Goal: Communication & Community: Answer question/provide support

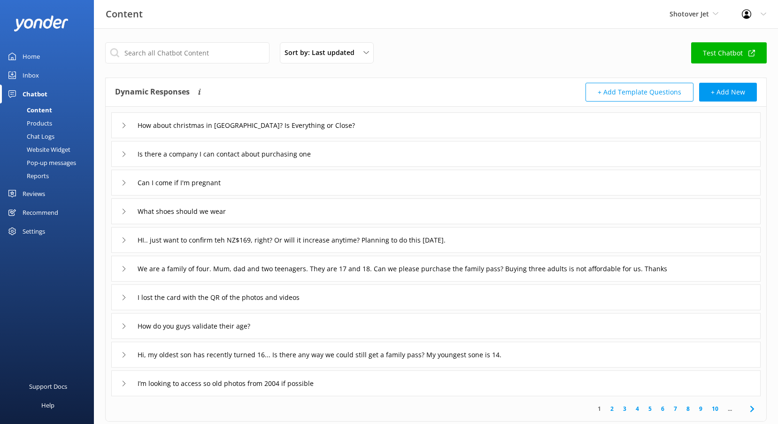
click at [37, 192] on div "Reviews" at bounding box center [34, 193] width 23 height 19
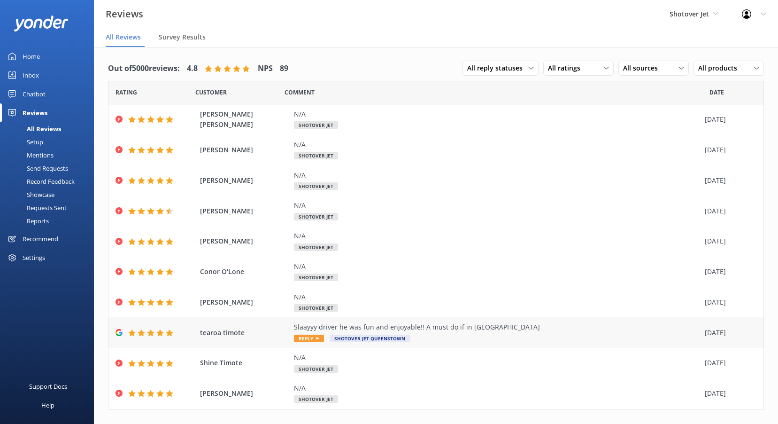
click at [309, 341] on span "Reply" at bounding box center [309, 338] width 30 height 8
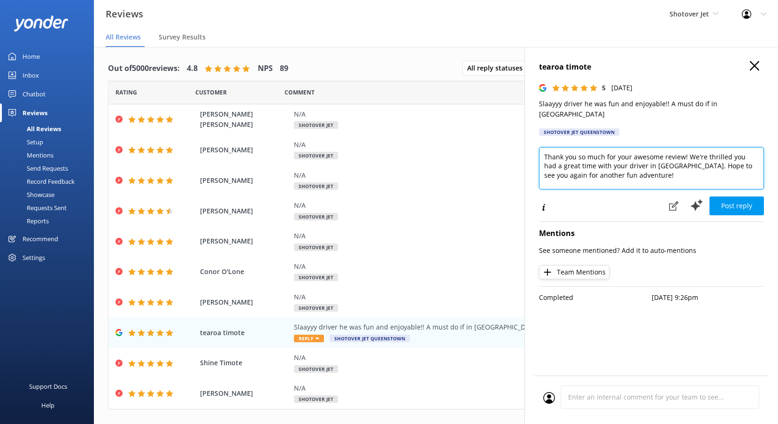
click at [655, 170] on textarea "Thank you so much for your awesome review! We're thrilled you had a great time …" at bounding box center [651, 168] width 225 height 42
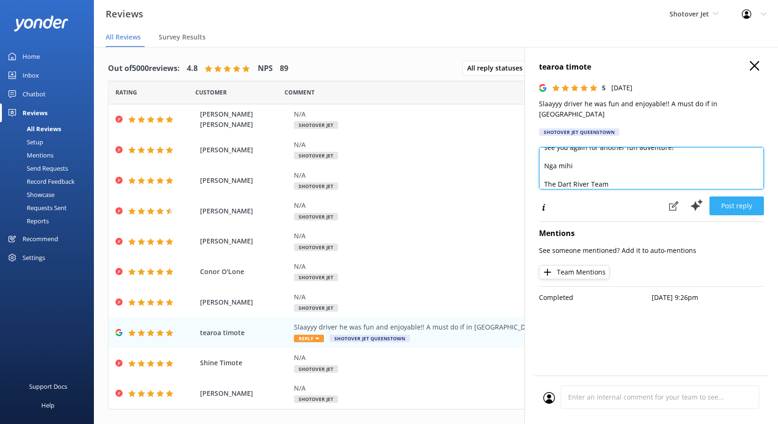
type textarea "Thank you so much for your awesome review! We're thrilled you had a great time …"
click at [741, 198] on button "Post reply" at bounding box center [737, 205] width 54 height 19
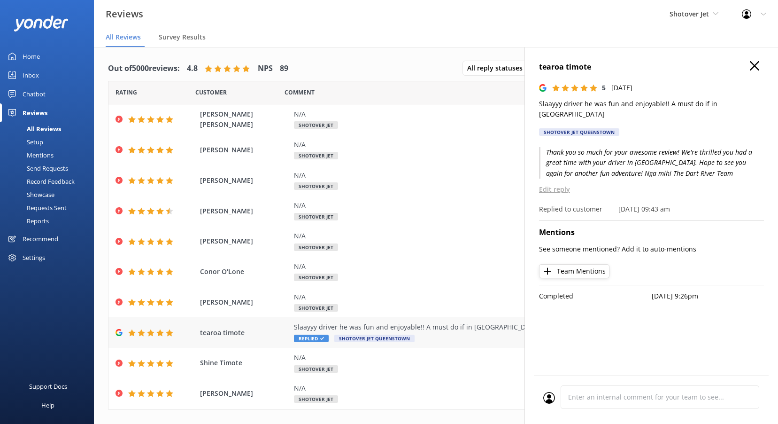
click at [381, 326] on div "Slaayyy driver he was fun and enjoyable!! A must do if in [GEOGRAPHIC_DATA]" at bounding box center [497, 327] width 406 height 10
click at [710, 157] on p "Thank you so much for your awesome review! We're thrilled you had a great time …" at bounding box center [651, 162] width 225 height 31
click at [554, 184] on p "Edit reply" at bounding box center [651, 189] width 225 height 10
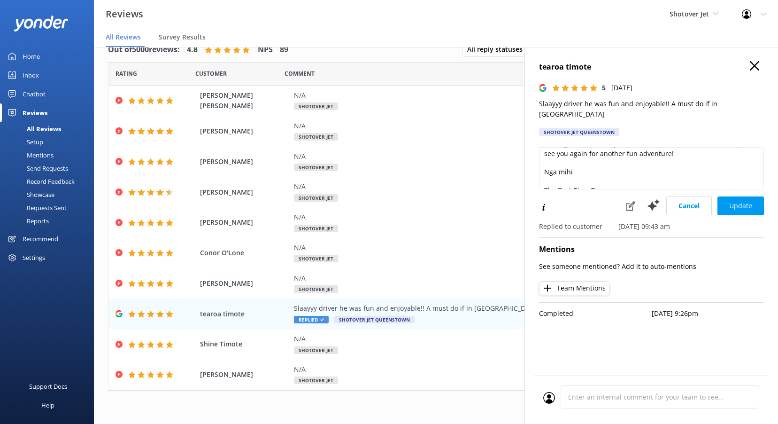
scroll to position [32, 0]
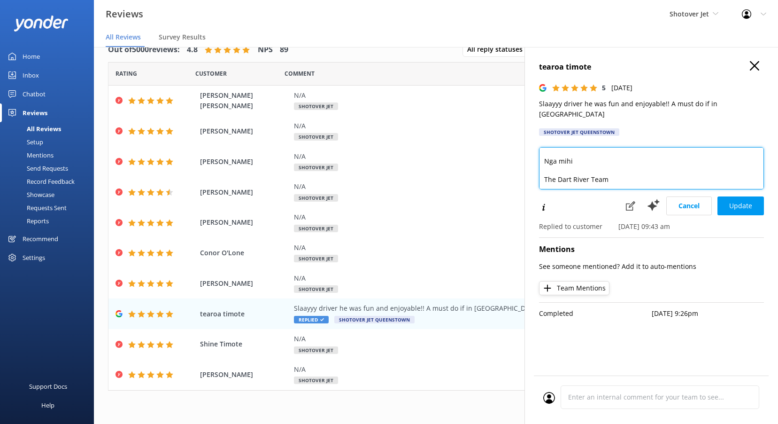
drag, startPoint x: 613, startPoint y: 166, endPoint x: 557, endPoint y: 175, distance: 56.6
click at [557, 175] on textarea "Thank you so much for your awesome review! We're thrilled you had a great time …" at bounding box center [651, 168] width 225 height 42
type textarea "Thank you so much for your awesome review! We're thrilled you had a great time …"
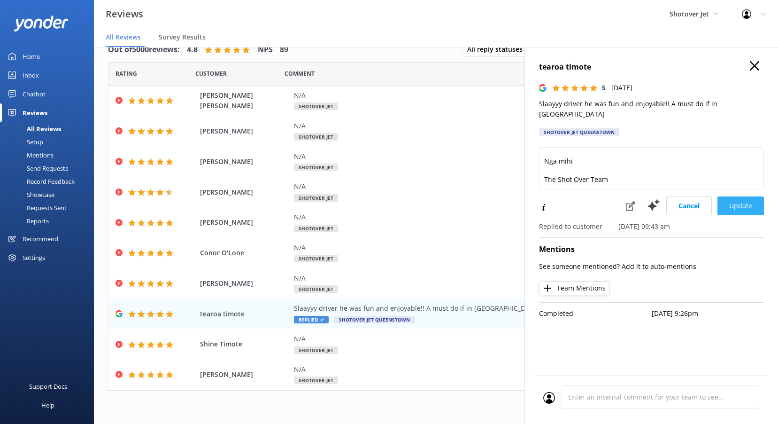
click at [750, 202] on button "Update" at bounding box center [741, 205] width 47 height 19
click at [702, 18] on span "Shotover Jet" at bounding box center [689, 13] width 39 height 9
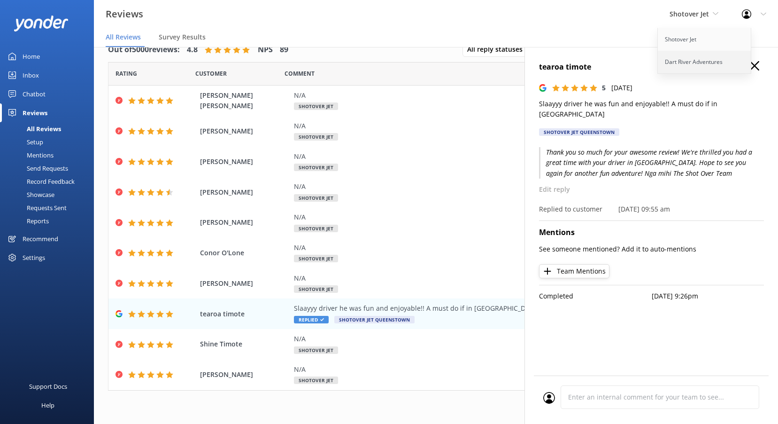
click at [706, 58] on link "Dart River Adventures" at bounding box center [705, 62] width 94 height 23
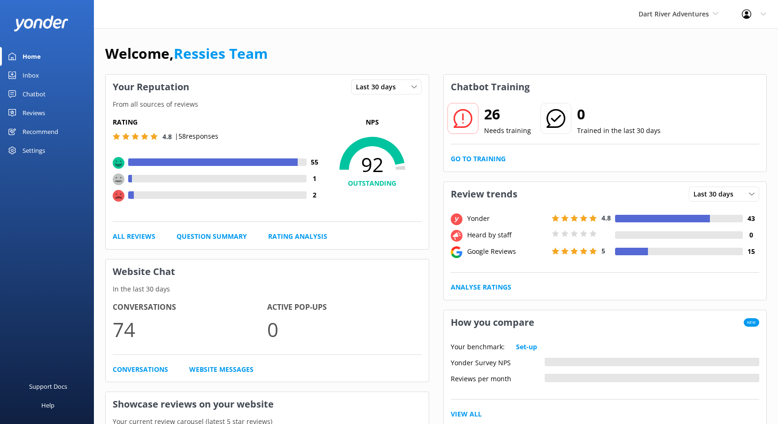
click at [49, 110] on link "Reviews" at bounding box center [47, 112] width 94 height 19
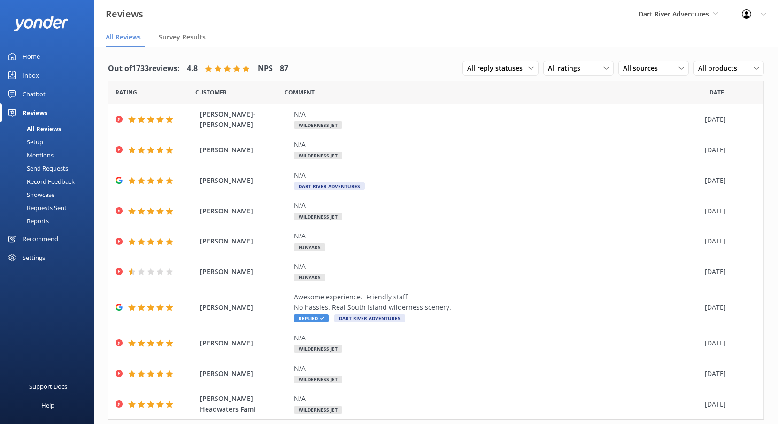
click at [46, 128] on div "All Reviews" at bounding box center [33, 128] width 55 height 13
click at [39, 111] on div "Reviews" at bounding box center [35, 112] width 25 height 19
click at [48, 56] on link "Home" at bounding box center [47, 56] width 94 height 19
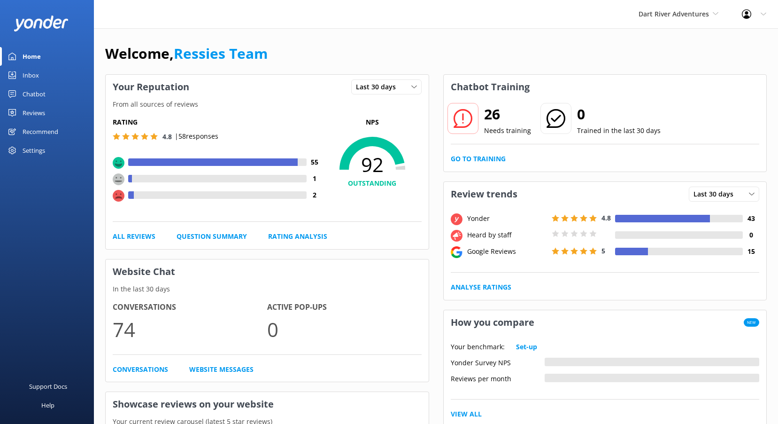
click at [116, 197] on use at bounding box center [119, 196] width 12 height 12
click at [143, 234] on link "All Reviews" at bounding box center [134, 236] width 43 height 10
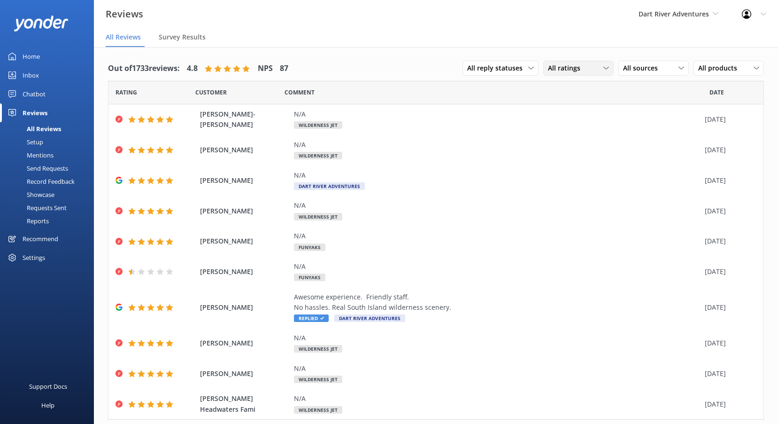
click at [596, 70] on div "All ratings" at bounding box center [579, 68] width 66 height 10
click at [586, 141] on div "Detractors" at bounding box center [578, 144] width 43 height 9
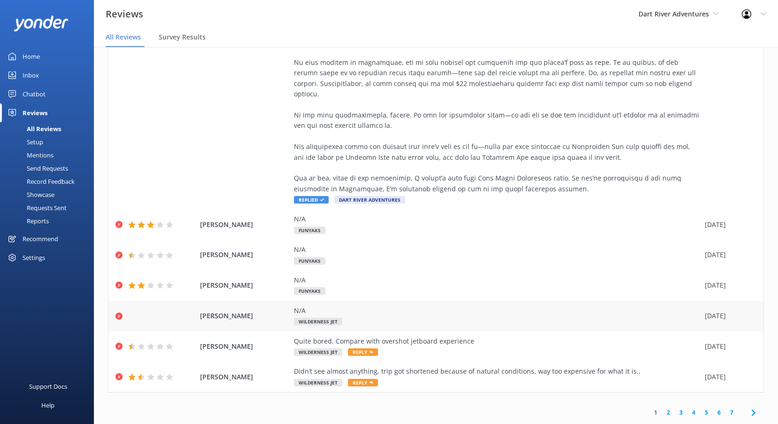
scroll to position [311, 0]
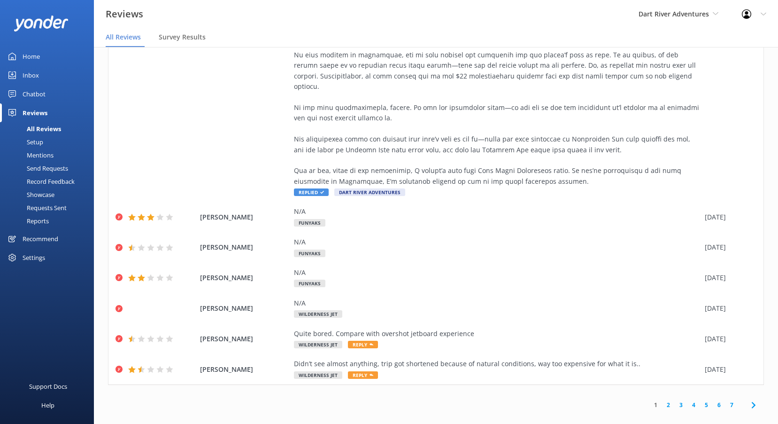
click at [662, 400] on link "2" at bounding box center [668, 404] width 13 height 9
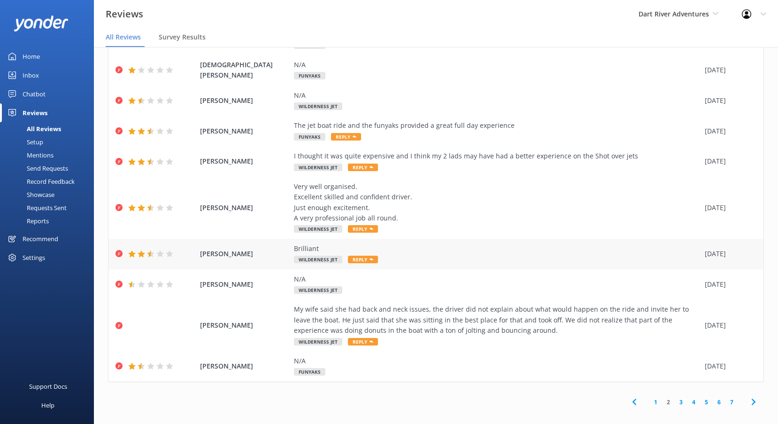
scroll to position [69, 0]
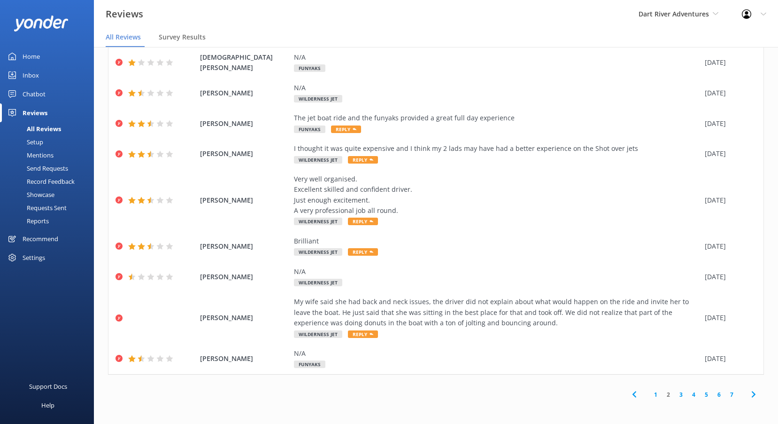
click at [675, 396] on link "3" at bounding box center [681, 394] width 13 height 9
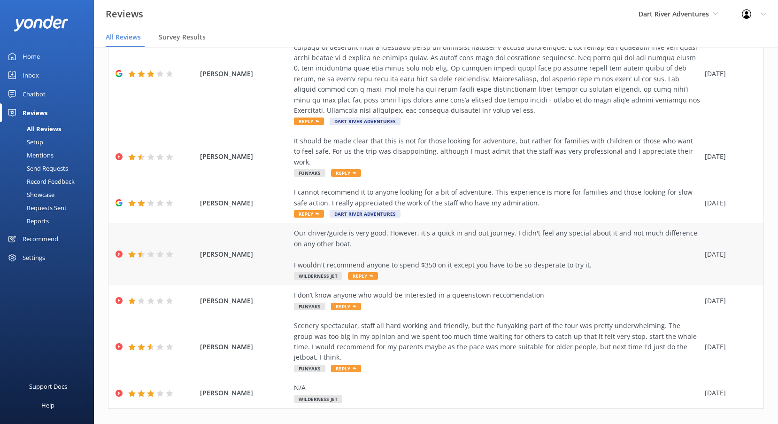
scroll to position [332, 0]
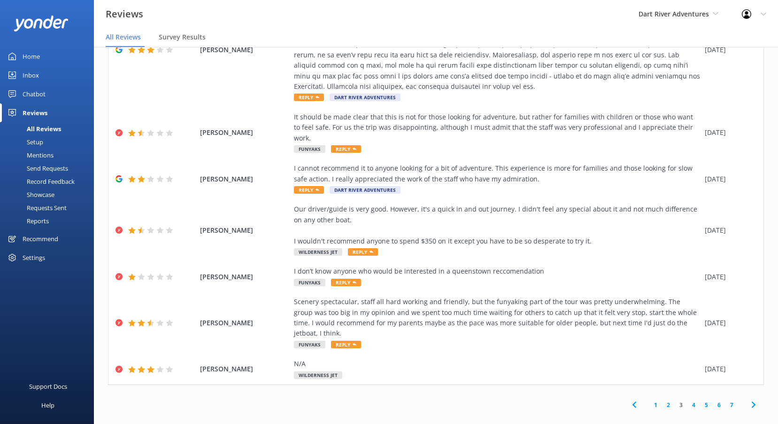
click at [688, 400] on link "4" at bounding box center [694, 404] width 13 height 9
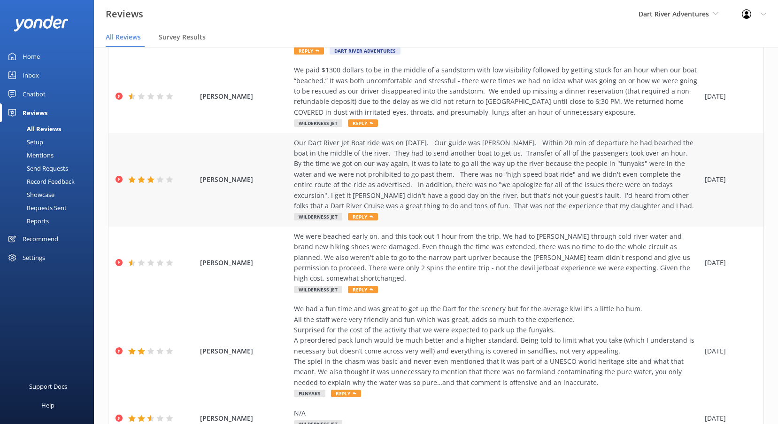
scroll to position [188, 0]
